Goal: Task Accomplishment & Management: Use online tool/utility

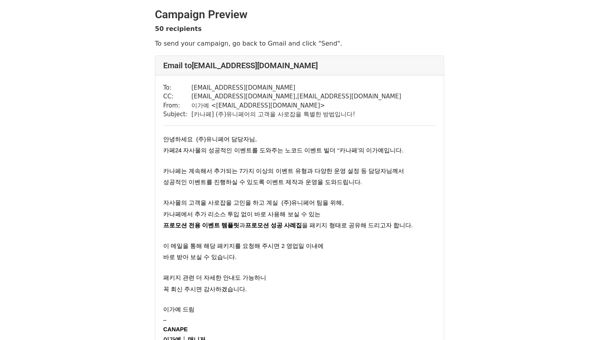
click at [433, 164] on div "안녕하세요 (주)유니페어 담당자님, 카페24 자사몰의 성공적인 이벤트를 도와주는 노코드 이벤트 빌더 ‘‘카나페’의 이가예입니다. 카나페는 계속…" at bounding box center [299, 293] width 273 height 318
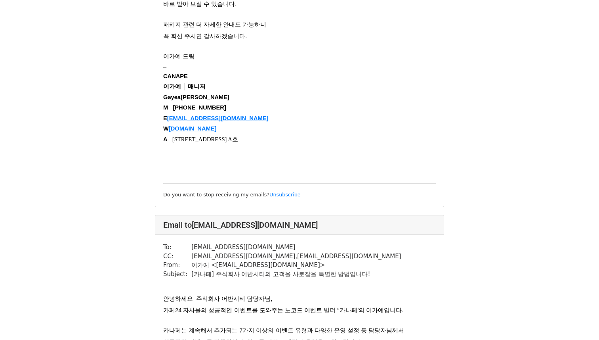
scroll to position [421, 0]
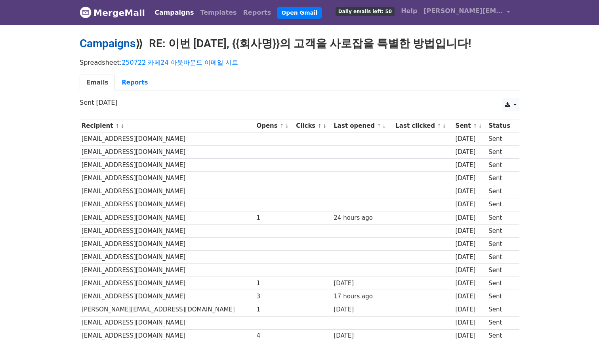
click at [123, 42] on link "Campaigns" at bounding box center [108, 43] width 56 height 13
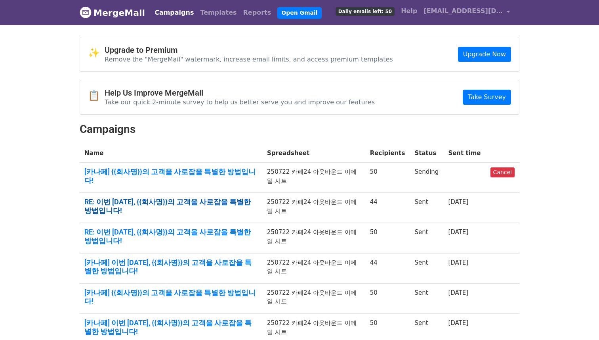
click at [245, 199] on link "RE: 이번 추석, {{회사명}}의 고객을 사로잡을 특별한 방법입니다!" at bounding box center [170, 205] width 173 height 17
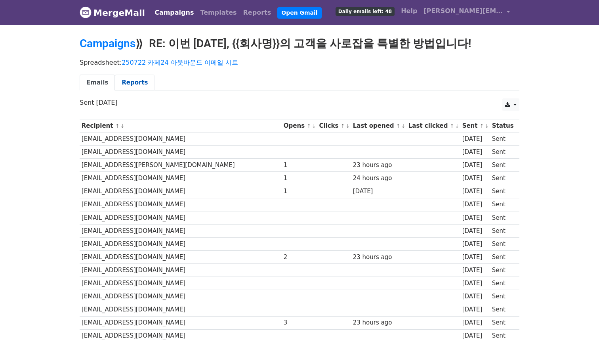
click at [141, 83] on link "Reports" at bounding box center [135, 83] width 40 height 16
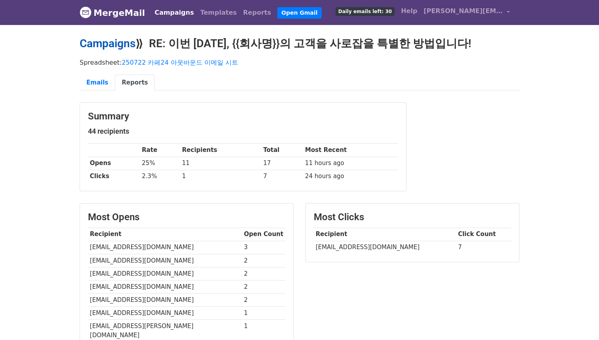
click at [123, 44] on link "Campaigns" at bounding box center [108, 43] width 56 height 13
